Goal: Information Seeking & Learning: Learn about a topic

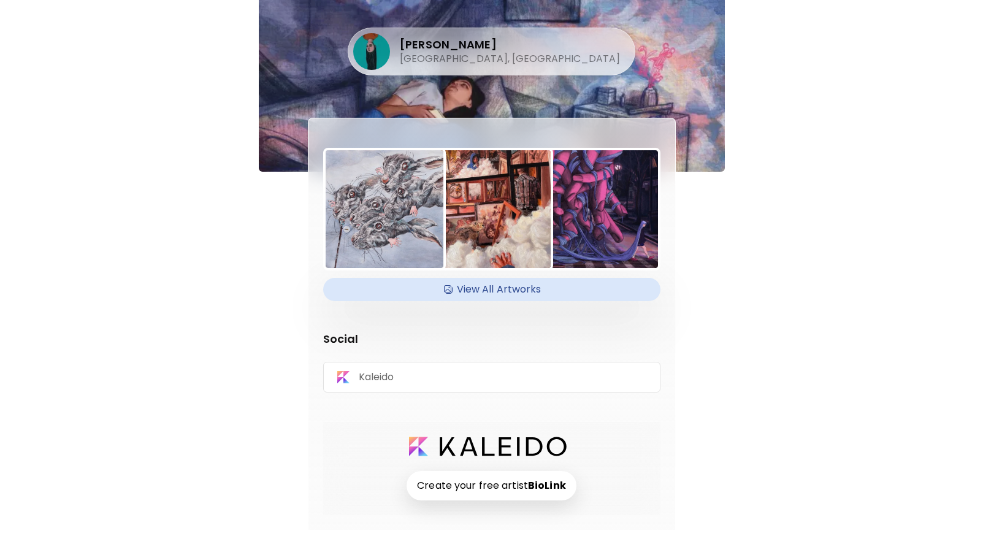
click at [502, 283] on h4 "View All Artworks" at bounding box center [492, 289] width 323 height 18
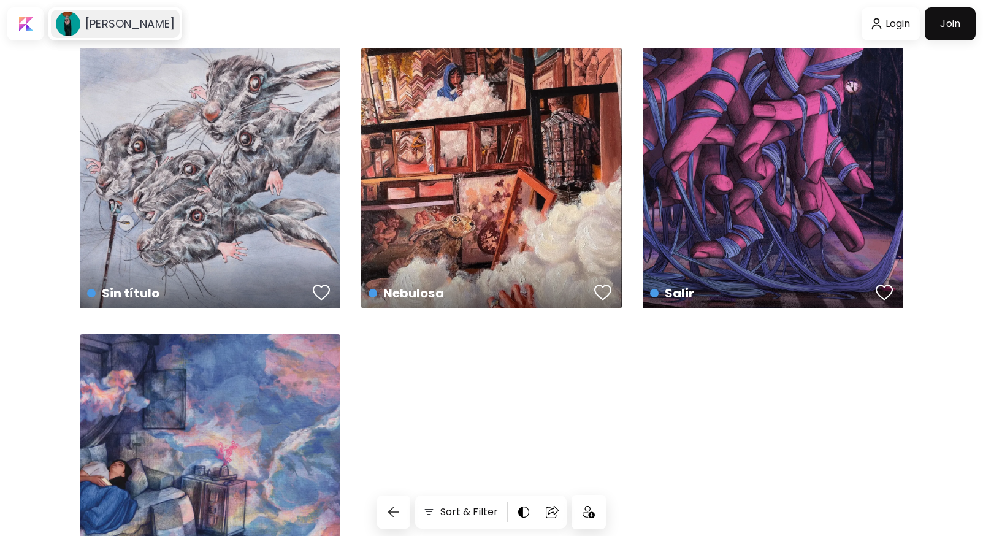
click at [139, 32] on div "[PERSON_NAME]" at bounding box center [115, 24] width 129 height 28
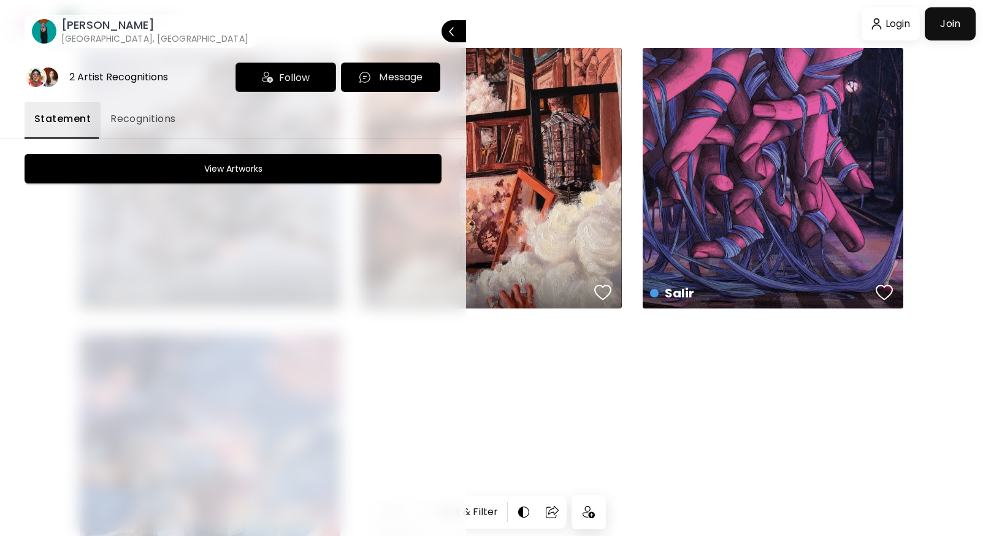
click at [156, 112] on span "Recognitions" at bounding box center [143, 119] width 66 height 15
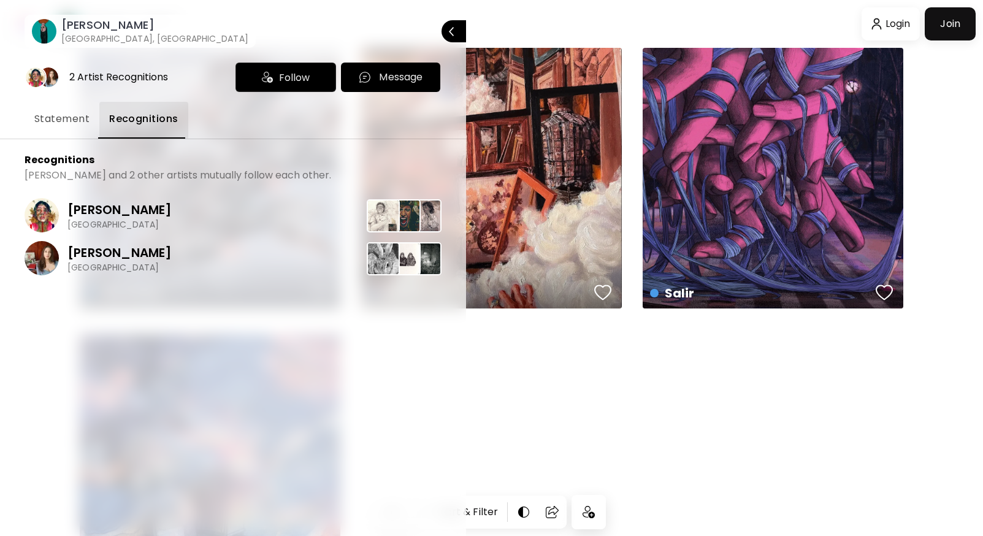
click at [73, 115] on span "Statement" at bounding box center [61, 119] width 55 height 15
